Goal: Find contact information: Find contact information

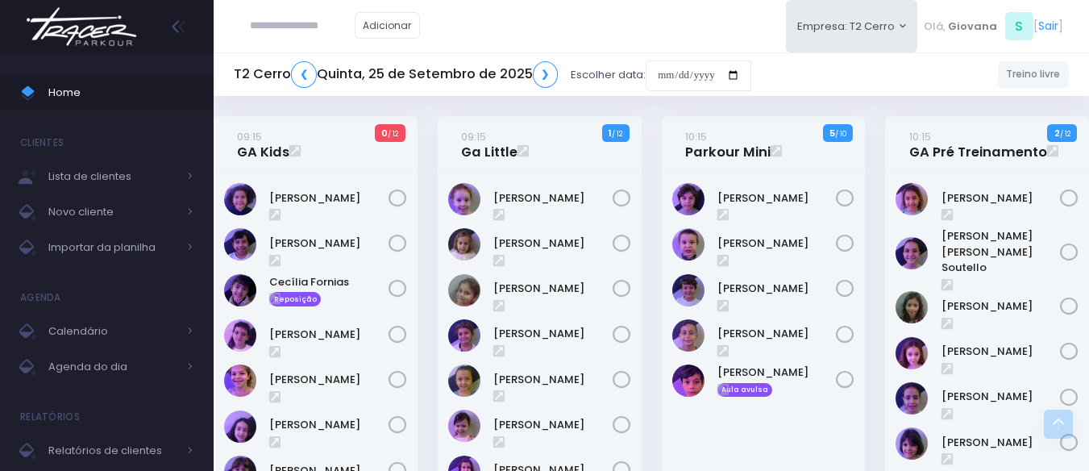
scroll to position [2015, 0]
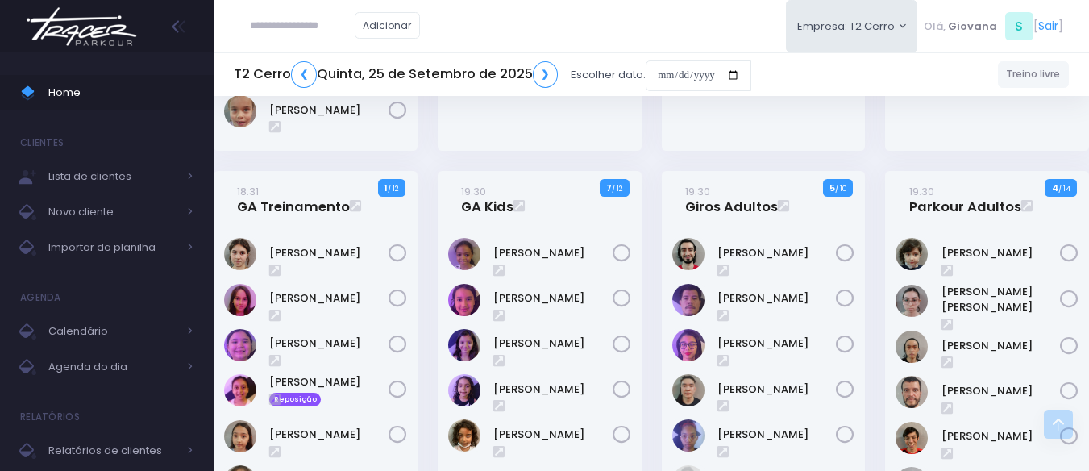
click at [844, 31] on button "Empresa: T2 Cerro" at bounding box center [852, 26] width 132 height 52
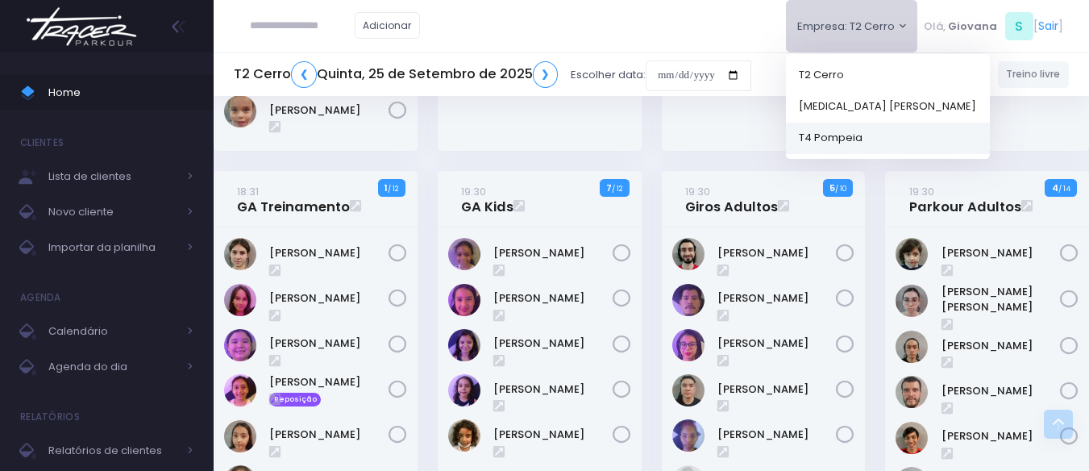
click at [862, 131] on link "T4 Pompeia" at bounding box center [888, 137] width 204 height 31
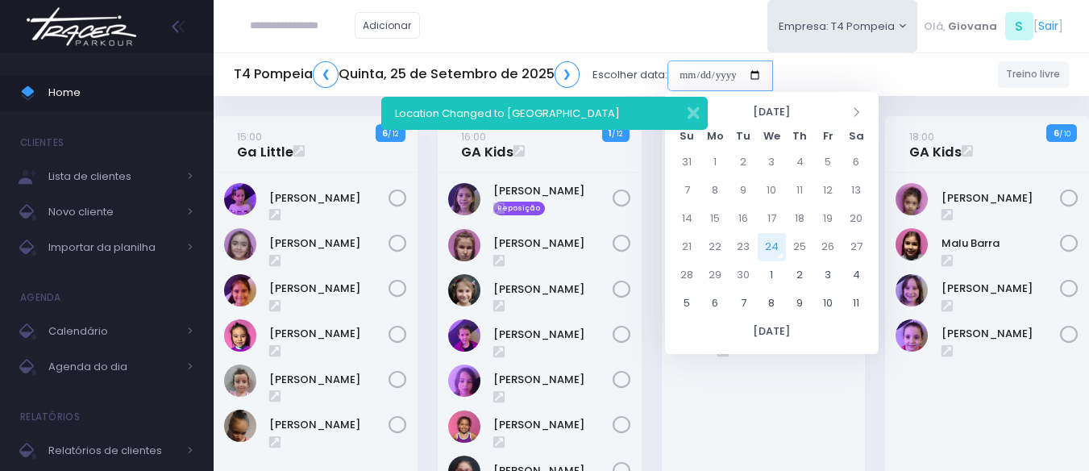
click at [728, 73] on input "date" at bounding box center [720, 75] width 106 height 31
click at [720, 239] on td "22" at bounding box center [715, 247] width 28 height 28
type input "**********"
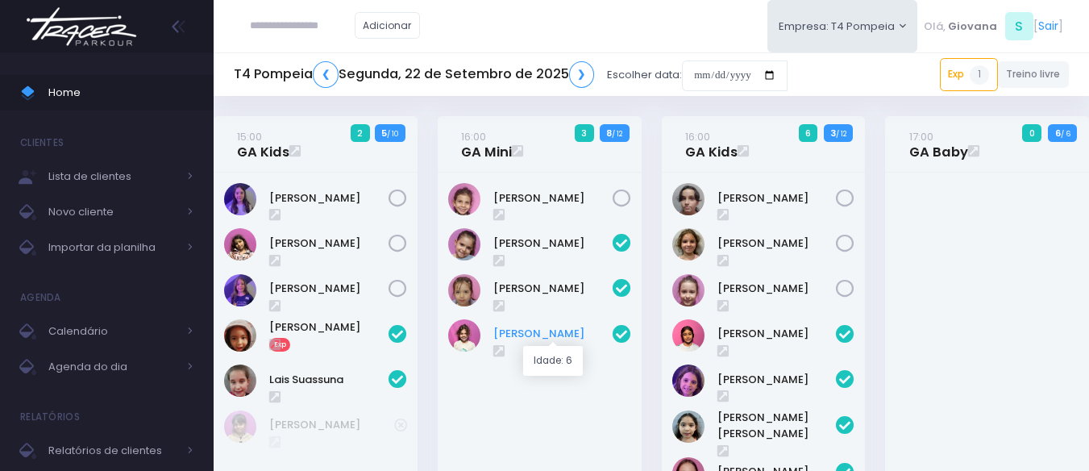
scroll to position [81, 0]
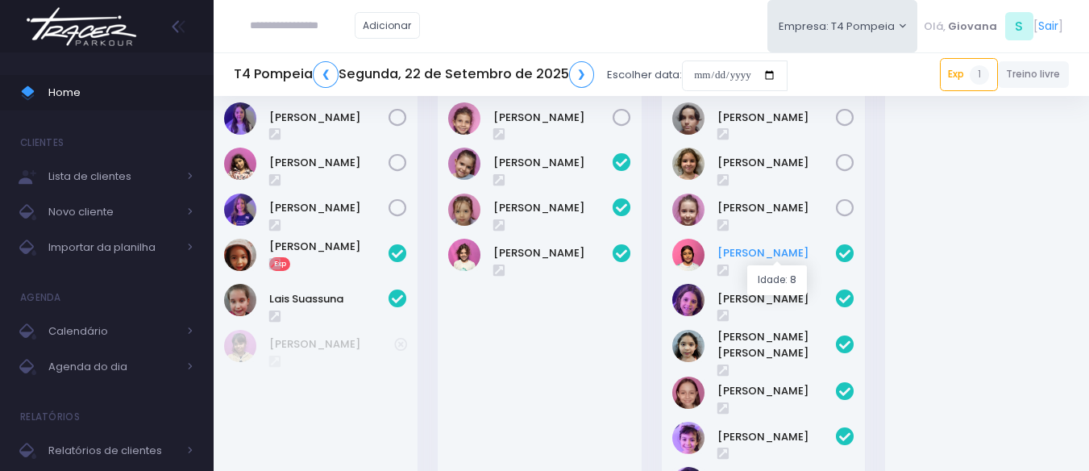
click at [767, 249] on link "[PERSON_NAME]" at bounding box center [776, 253] width 119 height 16
click at [574, 333] on div "Olivia Tozi" at bounding box center [540, 307] width 204 height 431
click at [767, 388] on link "Marina Xidis" at bounding box center [776, 391] width 119 height 16
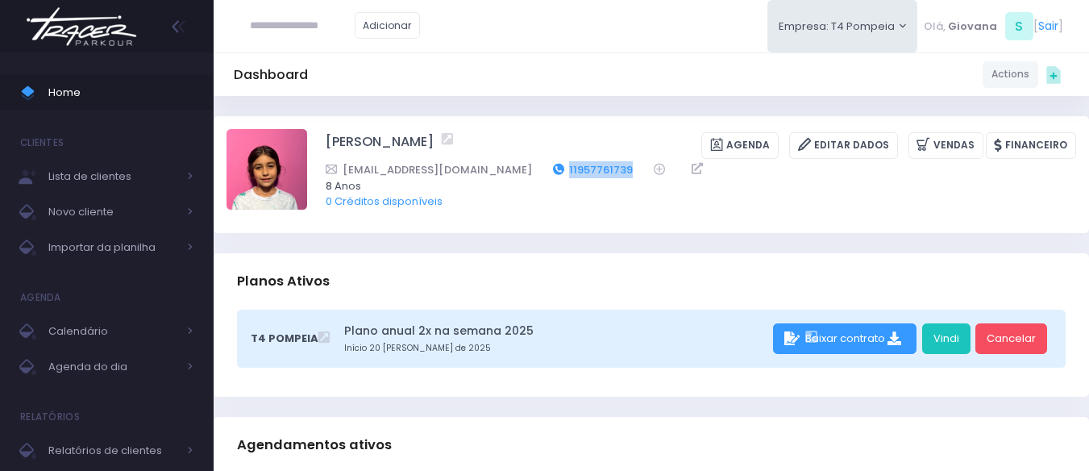
drag, startPoint x: 583, startPoint y: 167, endPoint x: 508, endPoint y: 172, distance: 75.9
click at [508, 172] on div "Pedrosigolo@gmail.com 11957761739" at bounding box center [690, 169] width 729 height 17
copy div "11957761739"
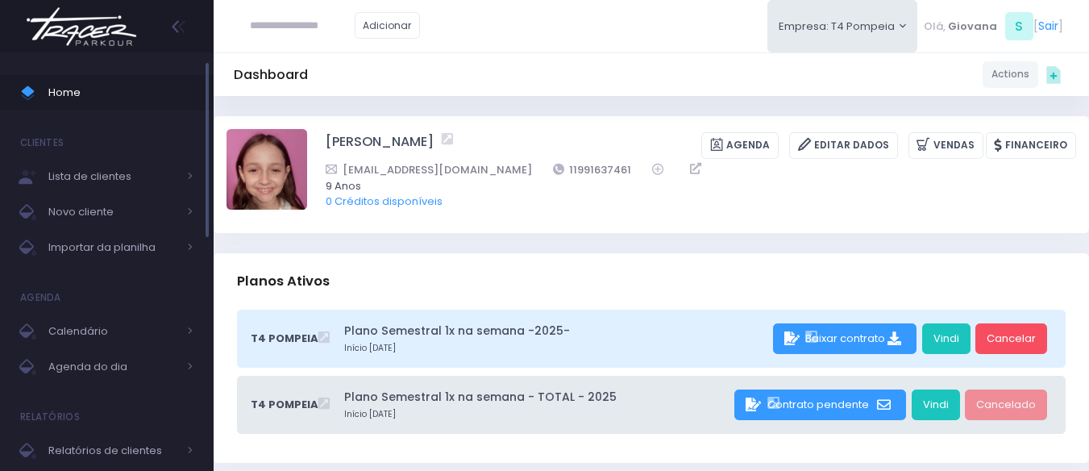
click at [81, 106] on link "Home" at bounding box center [107, 92] width 214 height 35
